Goal: Find specific page/section: Find specific page/section

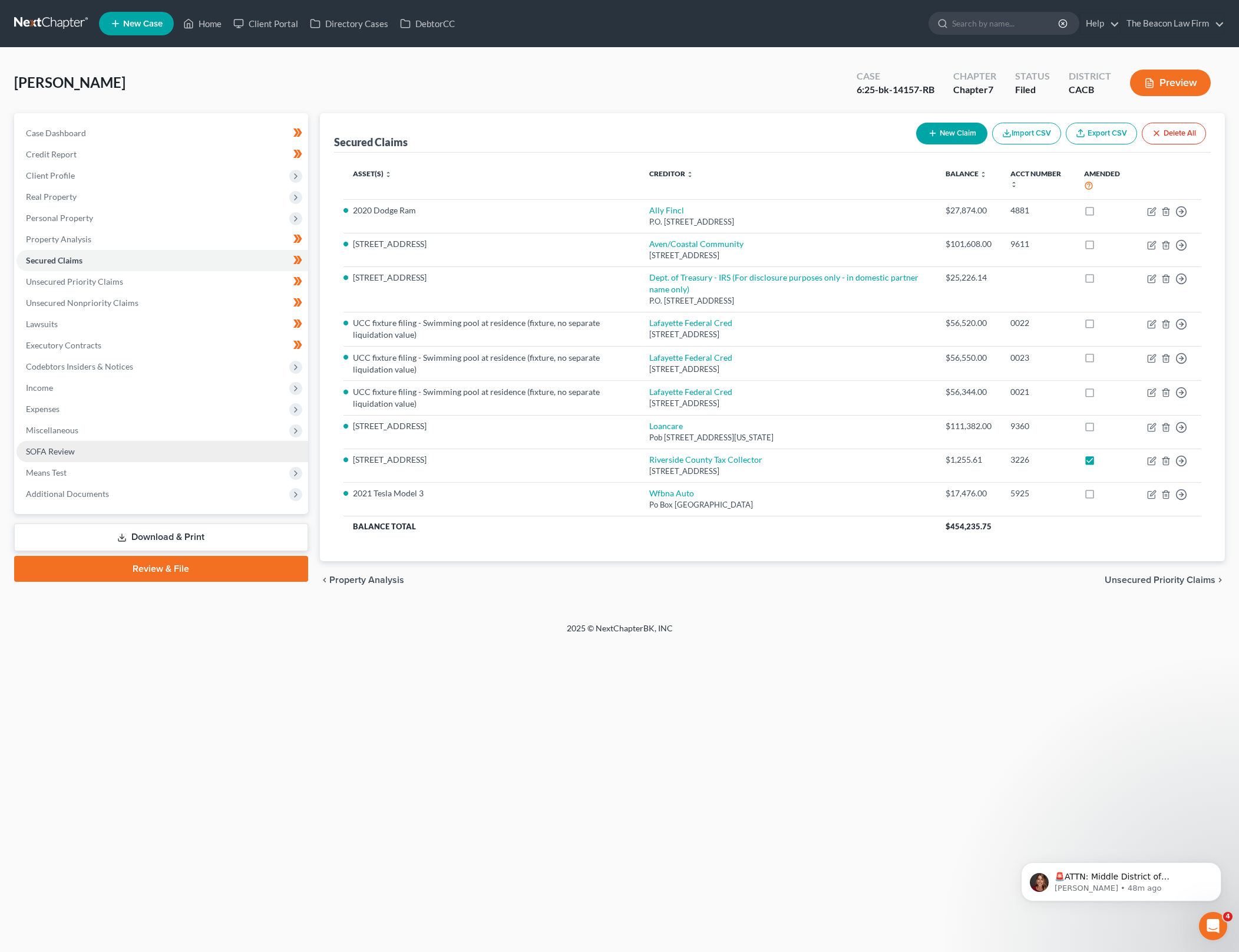
click at [166, 453] on link "SOFA Review" at bounding box center [163, 451] width 292 height 21
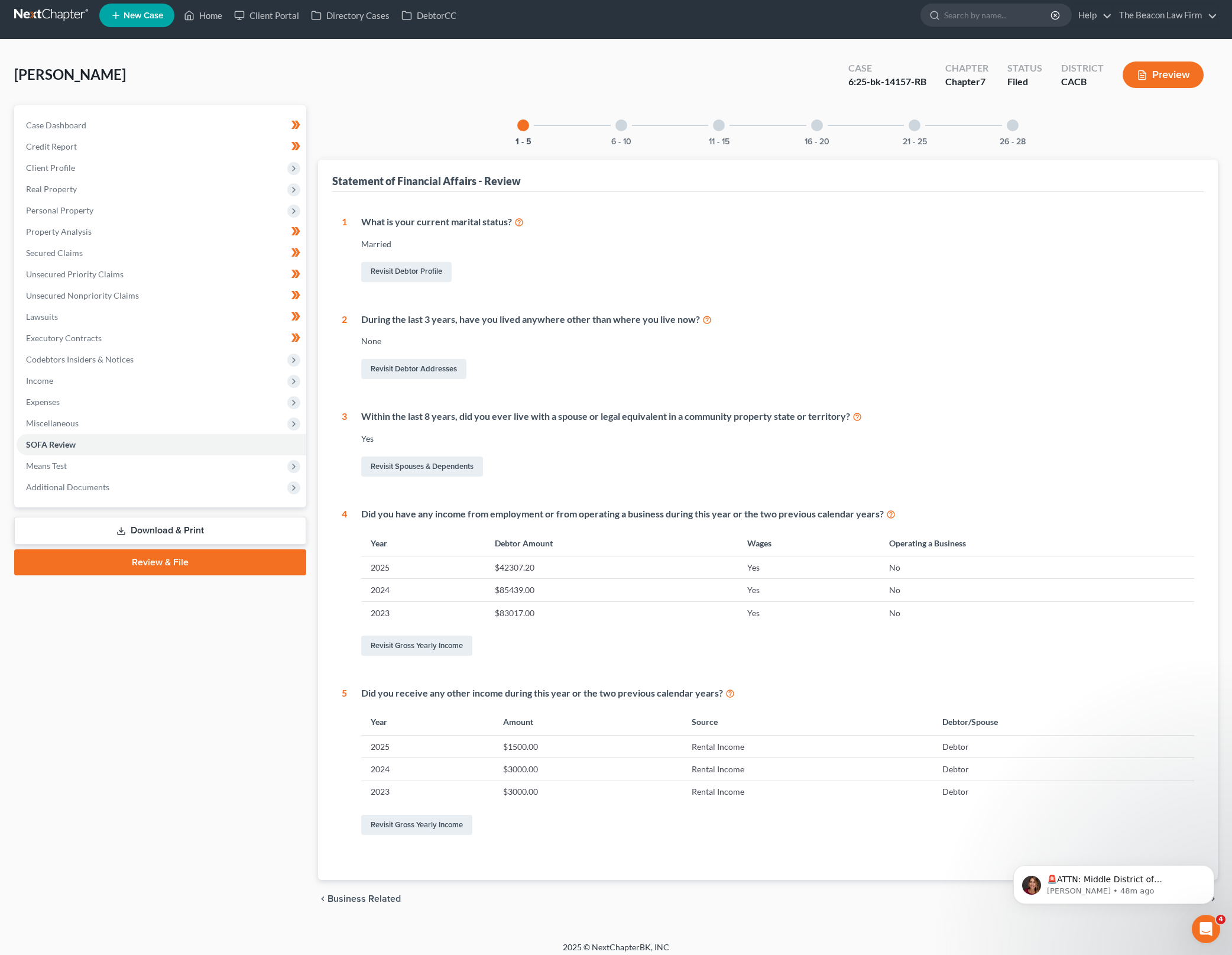
scroll to position [16, 0]
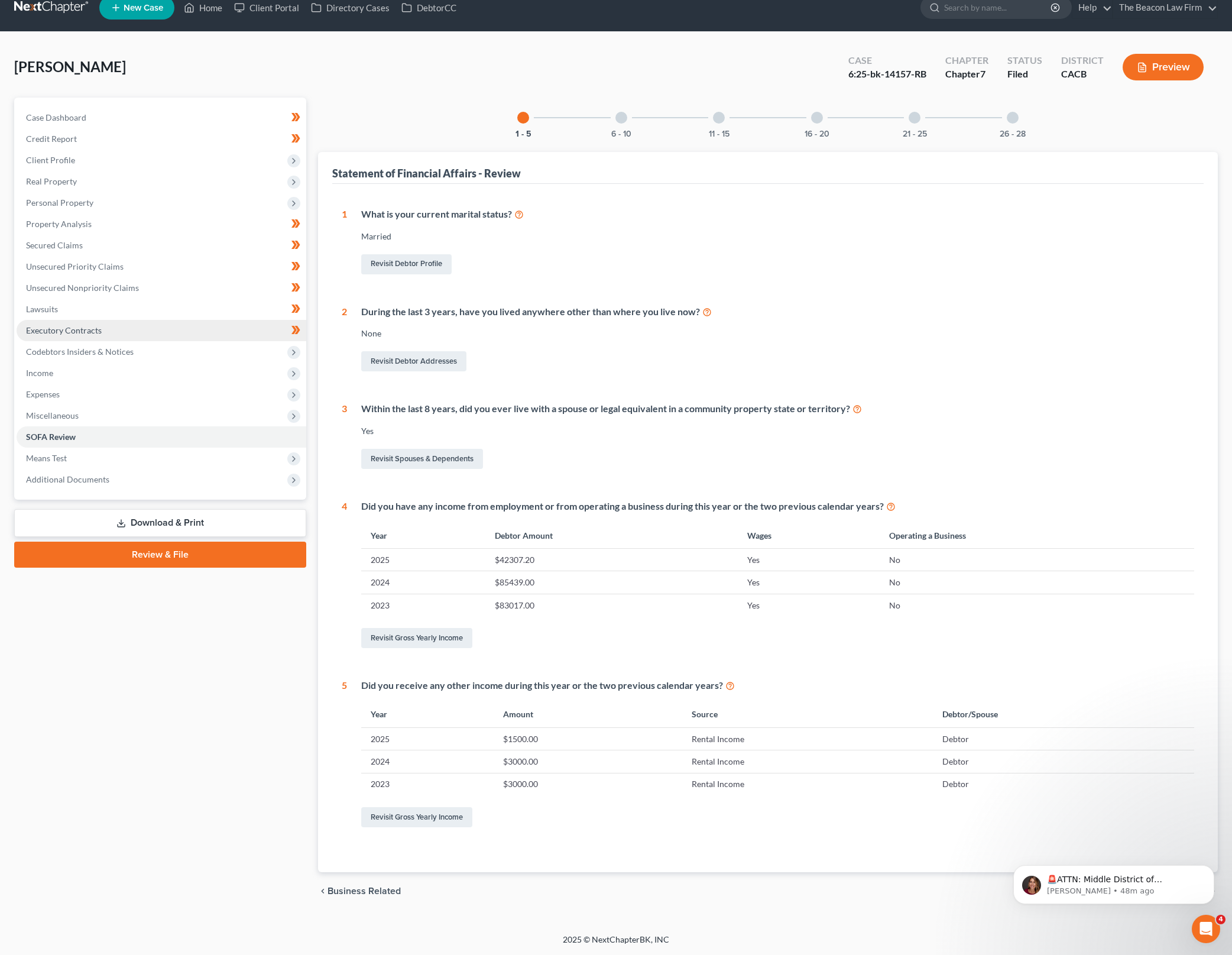
click at [238, 325] on link "Executory Contracts" at bounding box center [162, 330] width 290 height 21
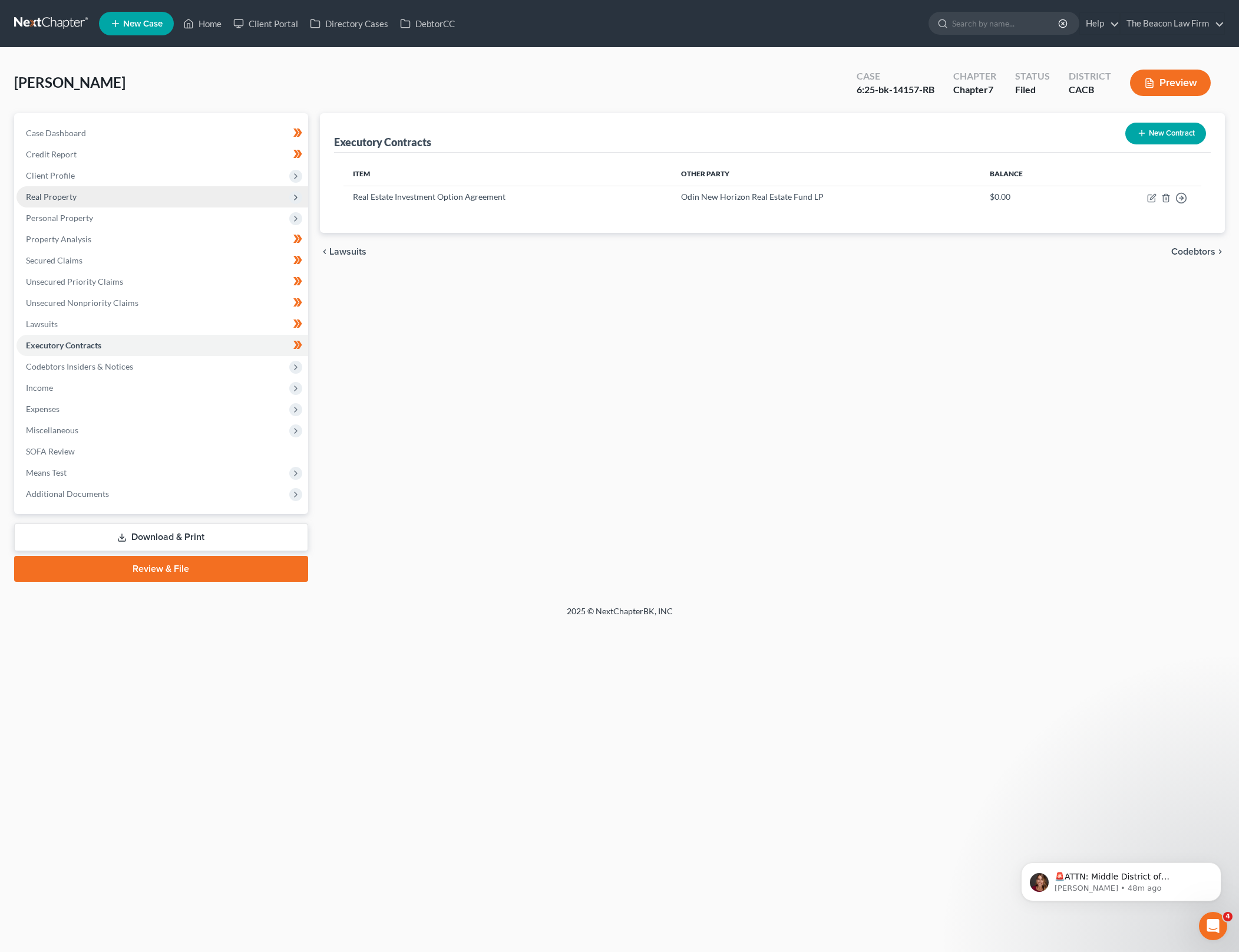
click at [223, 198] on span "Real Property" at bounding box center [163, 197] width 292 height 21
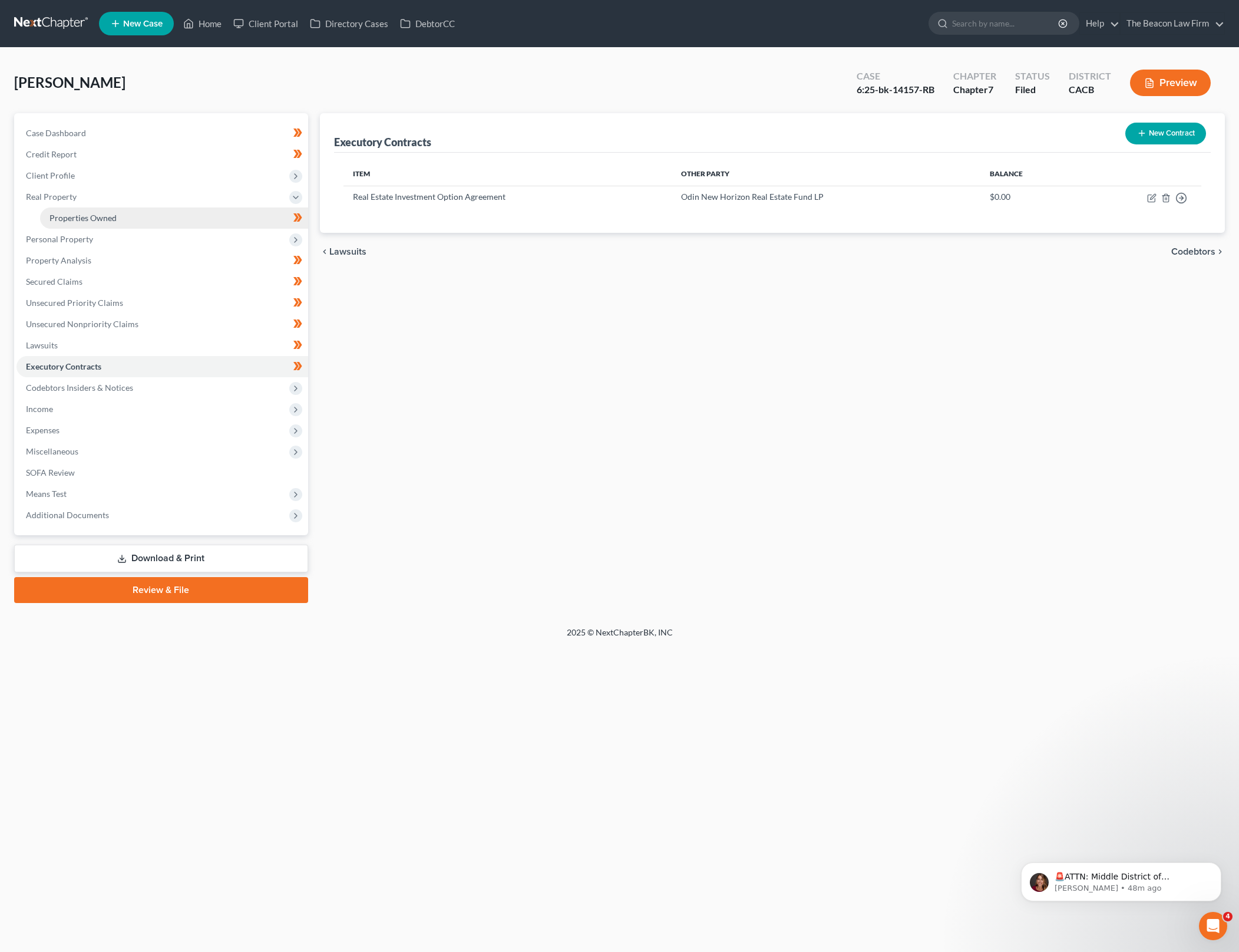
click at [180, 210] on link "Properties Owned" at bounding box center [174, 218] width 268 height 21
click at [918, 399] on div "Properties Owned New Property Property Market Value Liens Exemptions Amended [S…" at bounding box center [773, 358] width 917 height 490
click at [906, 346] on div "Properties Owned New Property Property Market Value Liens Exemptions Amended [S…" at bounding box center [773, 358] width 917 height 490
click at [238, 128] on link "Case Dashboard" at bounding box center [163, 133] width 292 height 21
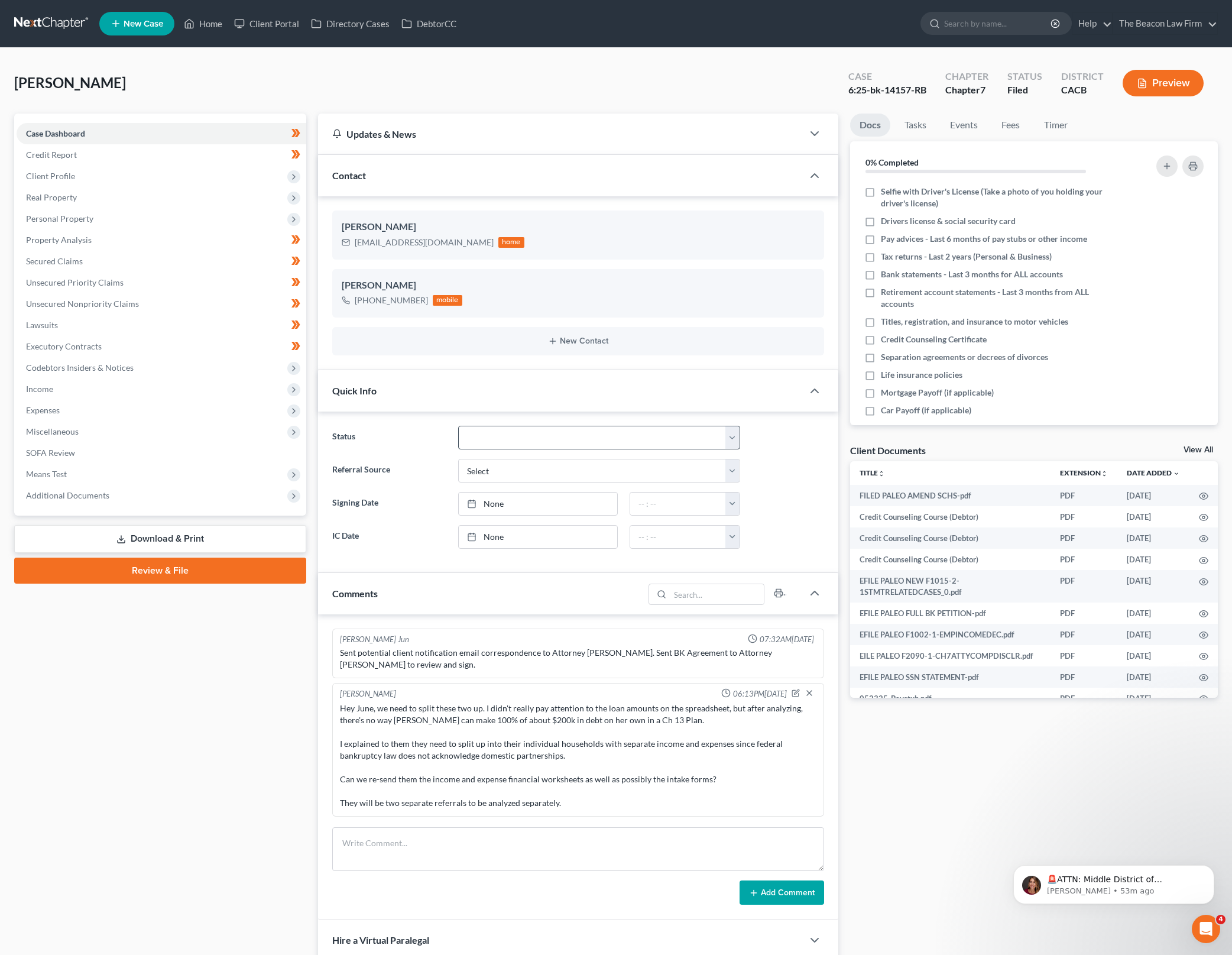
scroll to position [1509, 0]
